Goal: Information Seeking & Learning: Learn about a topic

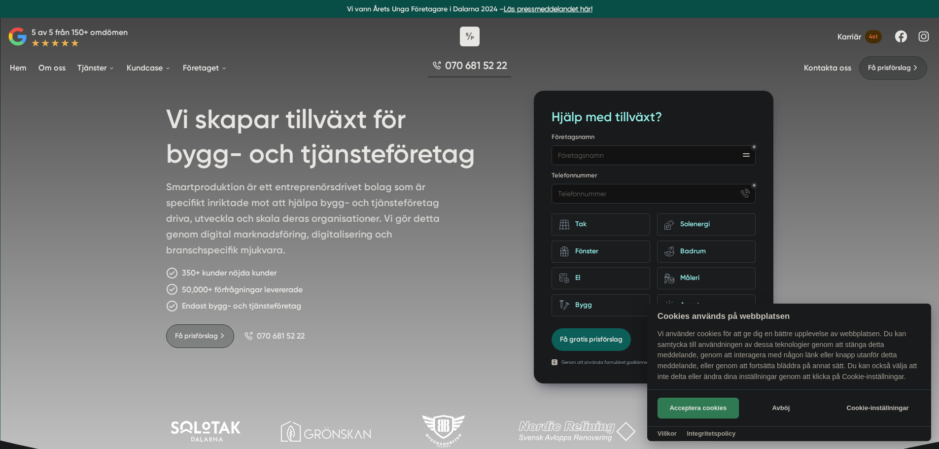
click at [709, 404] on button "Acceptera cookies" at bounding box center [698, 408] width 81 height 21
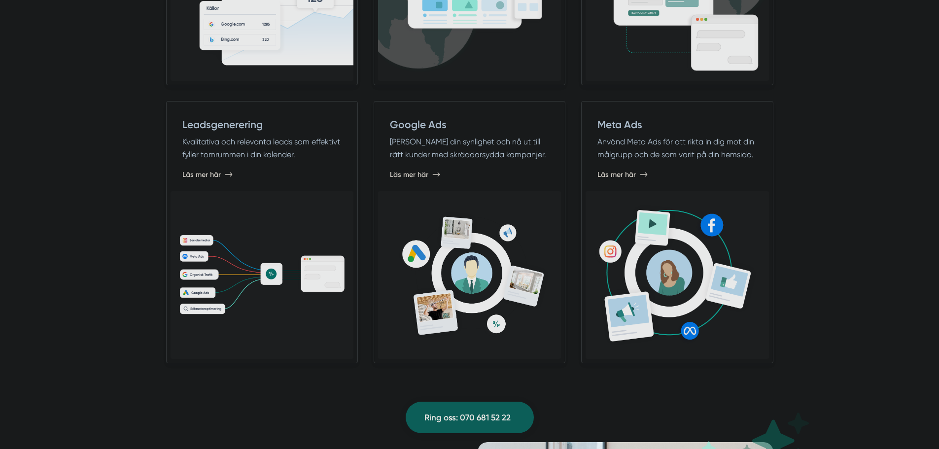
scroll to position [805, 0]
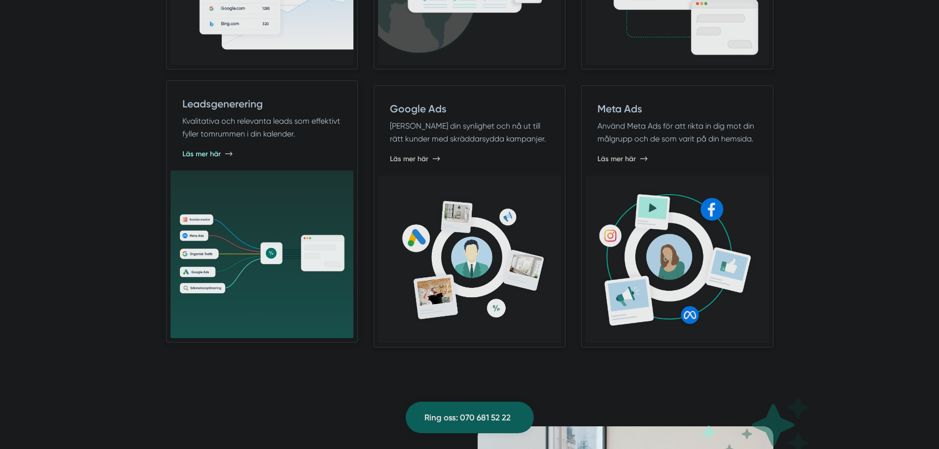
click at [210, 150] on span "Läs mer här" at bounding box center [201, 154] width 38 height 10
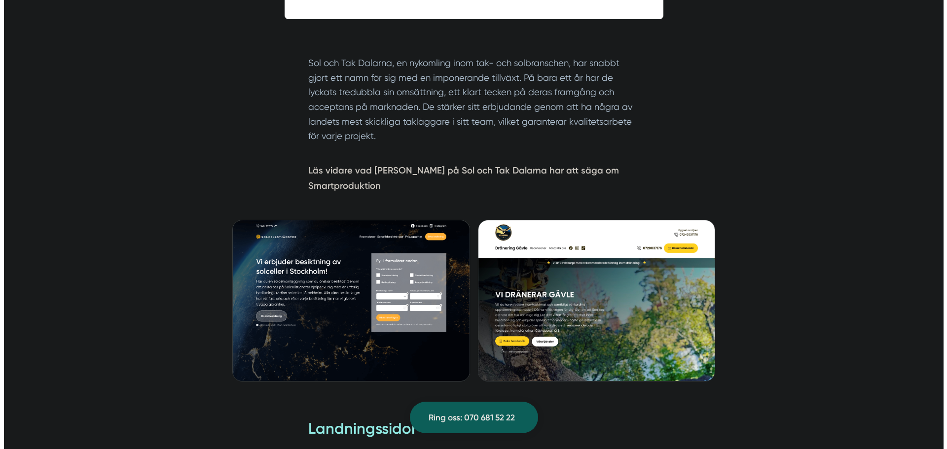
scroll to position [1956, 0]
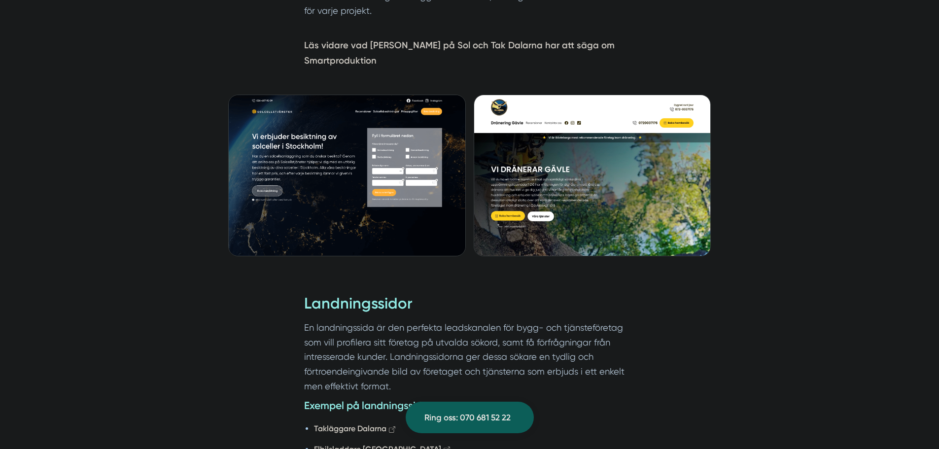
click at [267, 183] on img at bounding box center [347, 176] width 238 height 162
